Goal: Navigation & Orientation: Find specific page/section

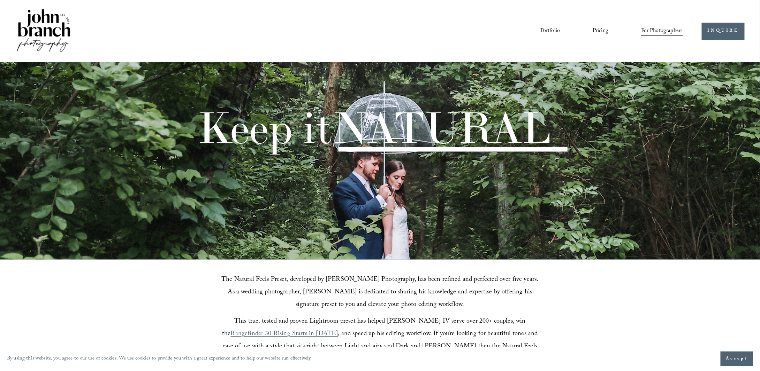
click at [552, 25] on link "Portfolio" at bounding box center [550, 31] width 20 height 12
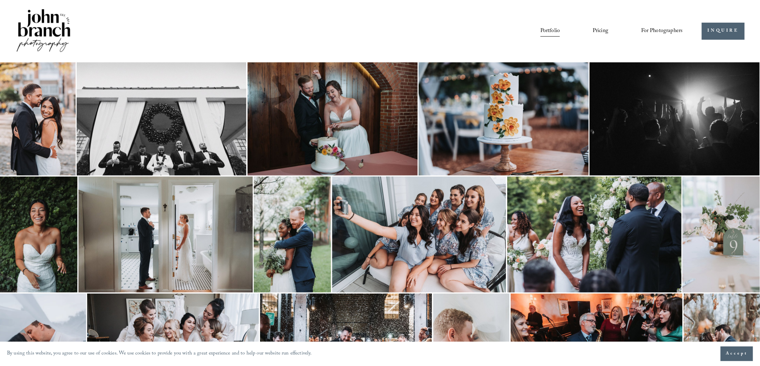
click at [598, 31] on link "Pricing" at bounding box center [600, 31] width 16 height 12
